Goal: Navigation & Orientation: Find specific page/section

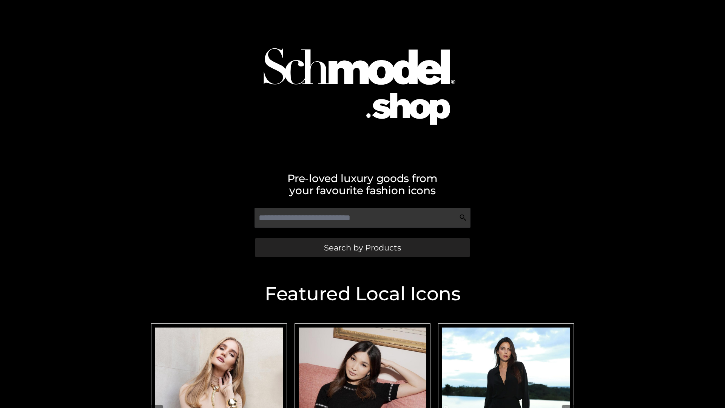
click at [362, 247] on span "Search by Products" at bounding box center [362, 248] width 77 height 8
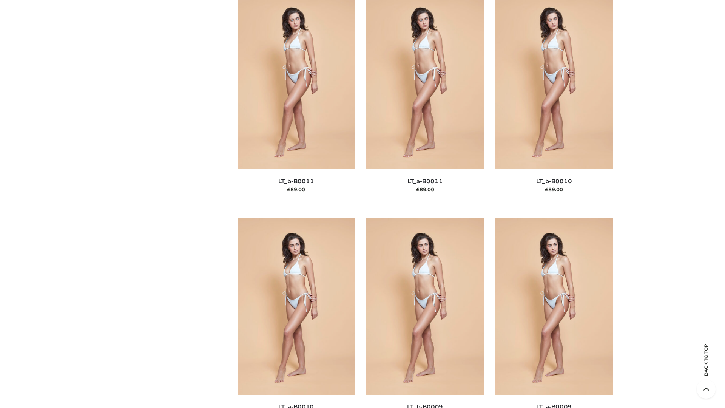
scroll to position [3392, 0]
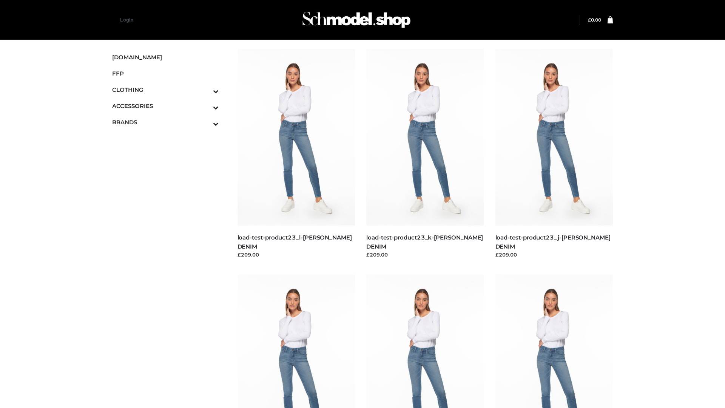
scroll to position [662, 0]
